Goal: Task Accomplishment & Management: Complete application form

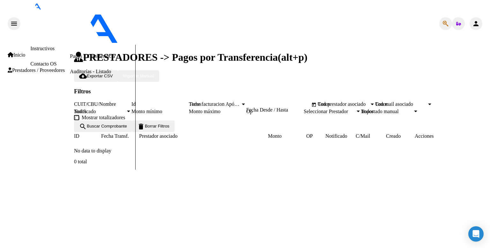
click at [70, 28] on link "Facturas - Listado/Carga" at bounding box center [95, 25] width 50 height 5
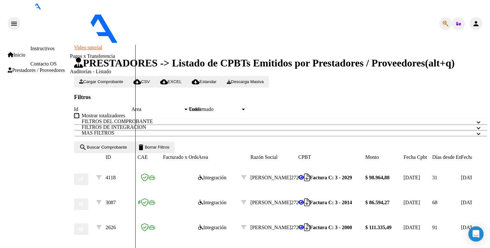
click at [110, 79] on span "Cargar Comprobante" at bounding box center [101, 81] width 44 height 5
type input "202508"
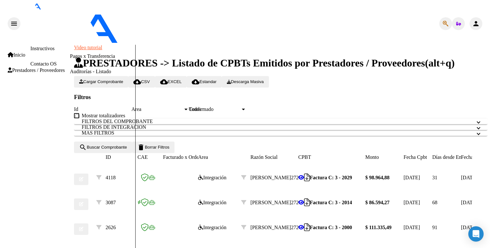
scroll to position [375, 0]
type input "[DATE]"
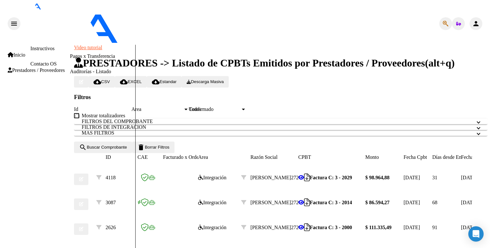
type input "C:\fakepath\asistencia Moure [PERSON_NAME][DATE] Fonoaudiologia.pdf"
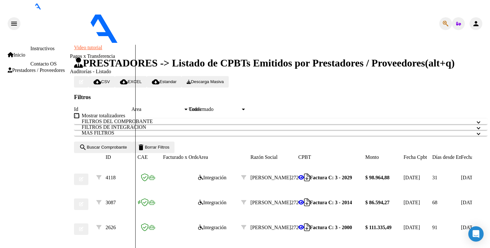
type input "planilla de asistencia agosto [PERSON_NAME]"
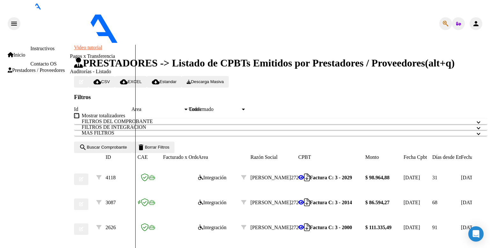
type input "$ 0,00"
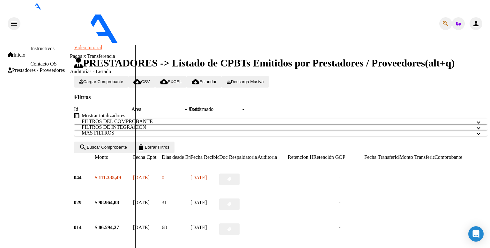
scroll to position [0, 258]
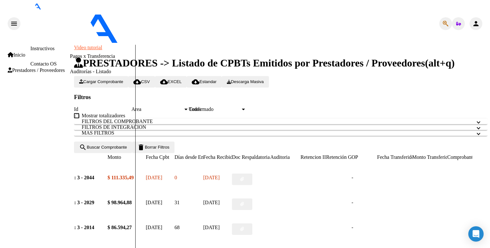
click at [244, 177] on icon "button" at bounding box center [242, 179] width 4 height 4
